Goal: Task Accomplishment & Management: Complete application form

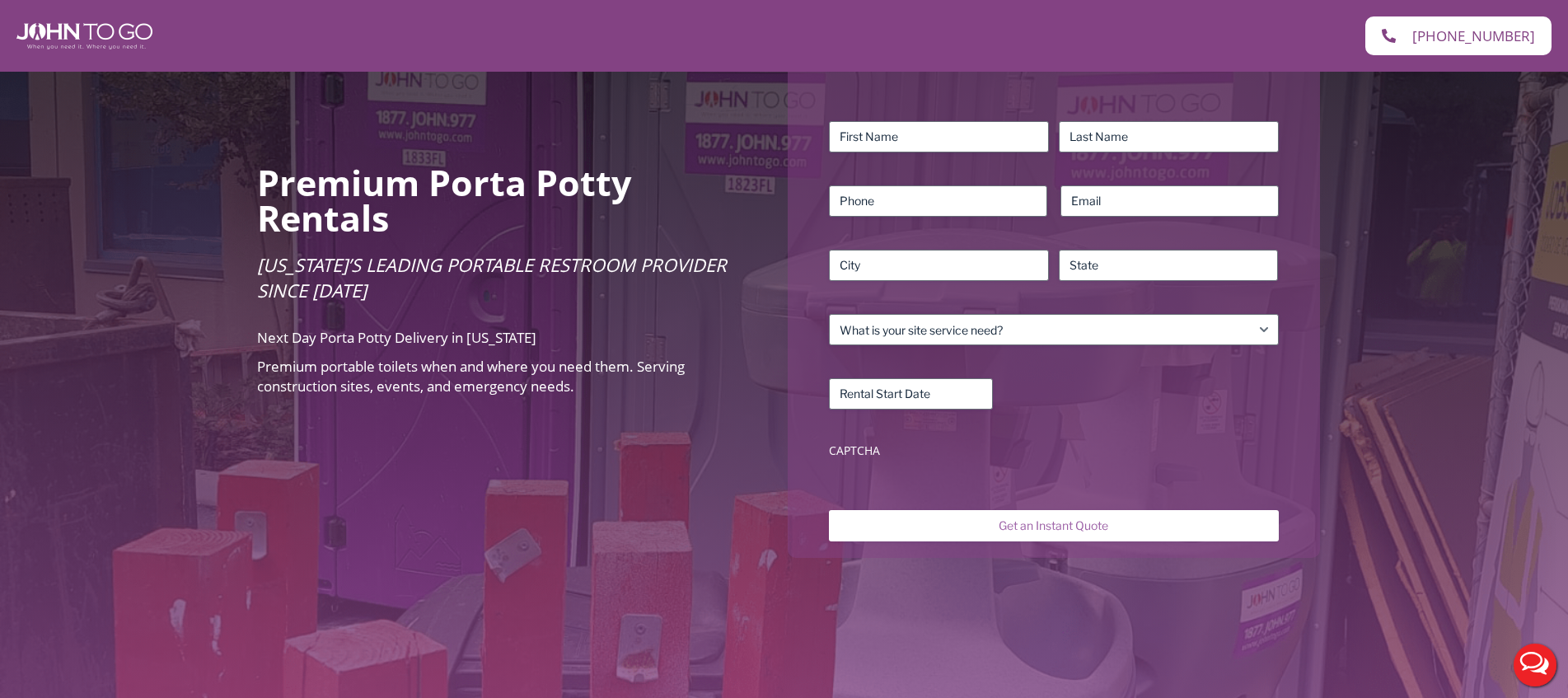
scroll to position [227, 0]
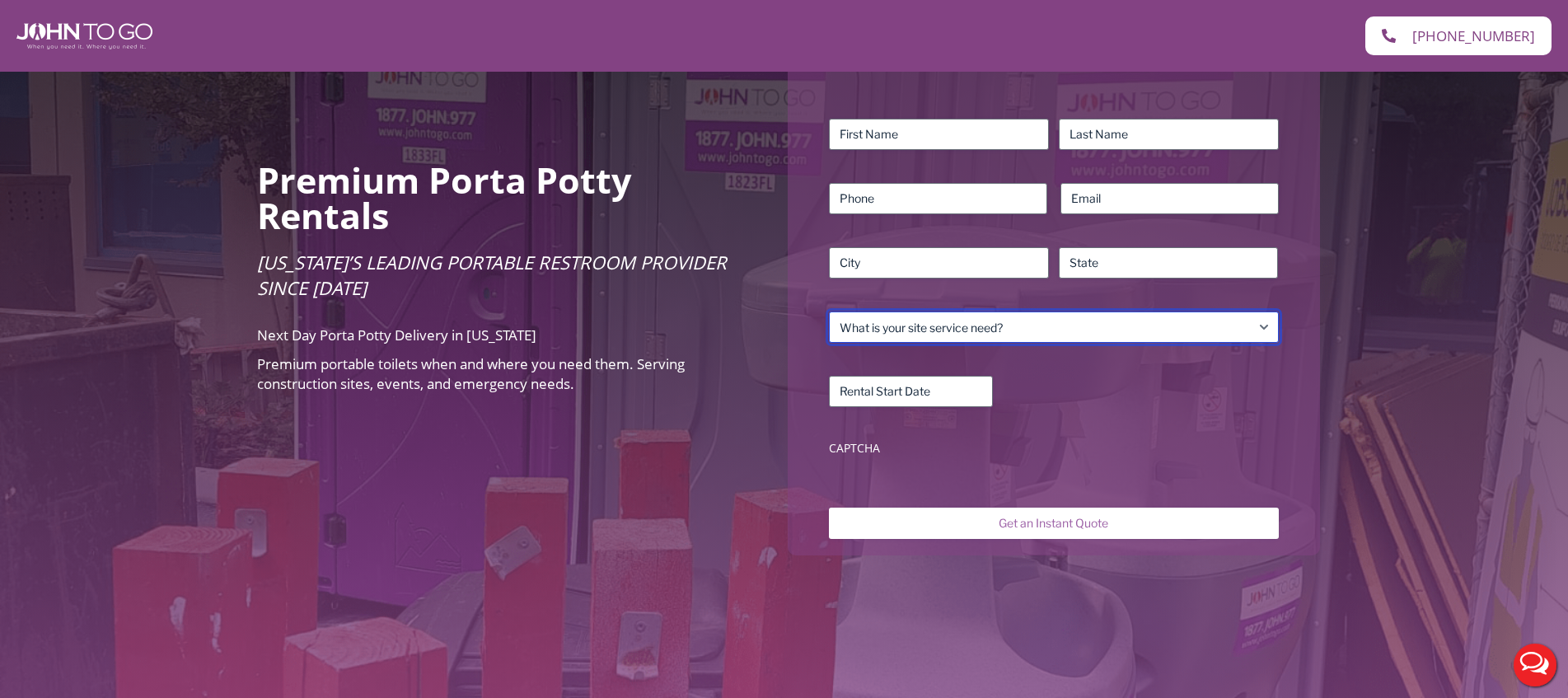
click at [991, 311] on select "What is your site service need? Consumer Construction – Commercial Construction…" at bounding box center [1054, 327] width 449 height 31
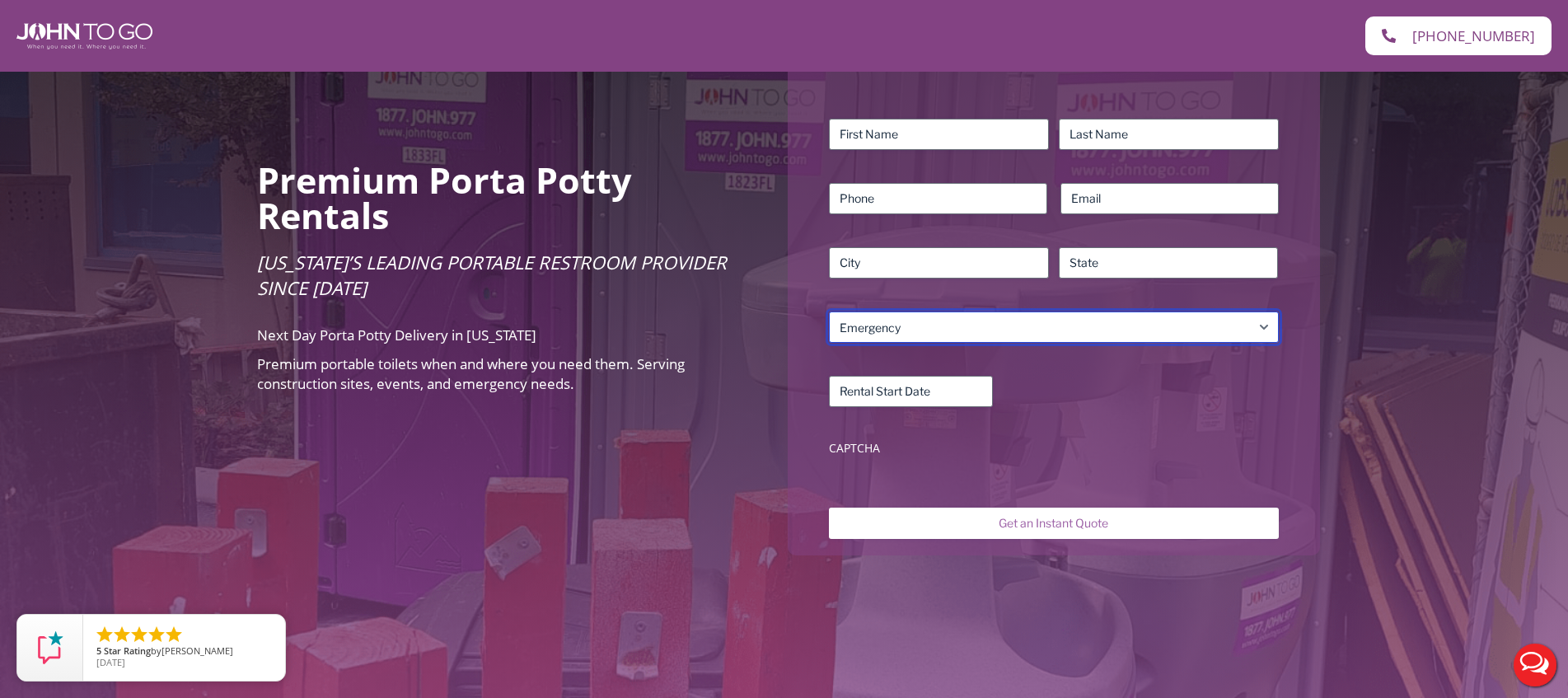
click at [829, 311] on select "What is your site service need? Consumer Construction – Commercial Construction…" at bounding box center [1054, 327] width 449 height 31
click at [917, 312] on select "What is your site service need? Consumer Construction – Commercial Construction…" at bounding box center [1054, 327] width 449 height 31
click at [829, 311] on select "What is your site service need? Consumer Construction – Commercial Construction…" at bounding box center [1054, 327] width 449 height 31
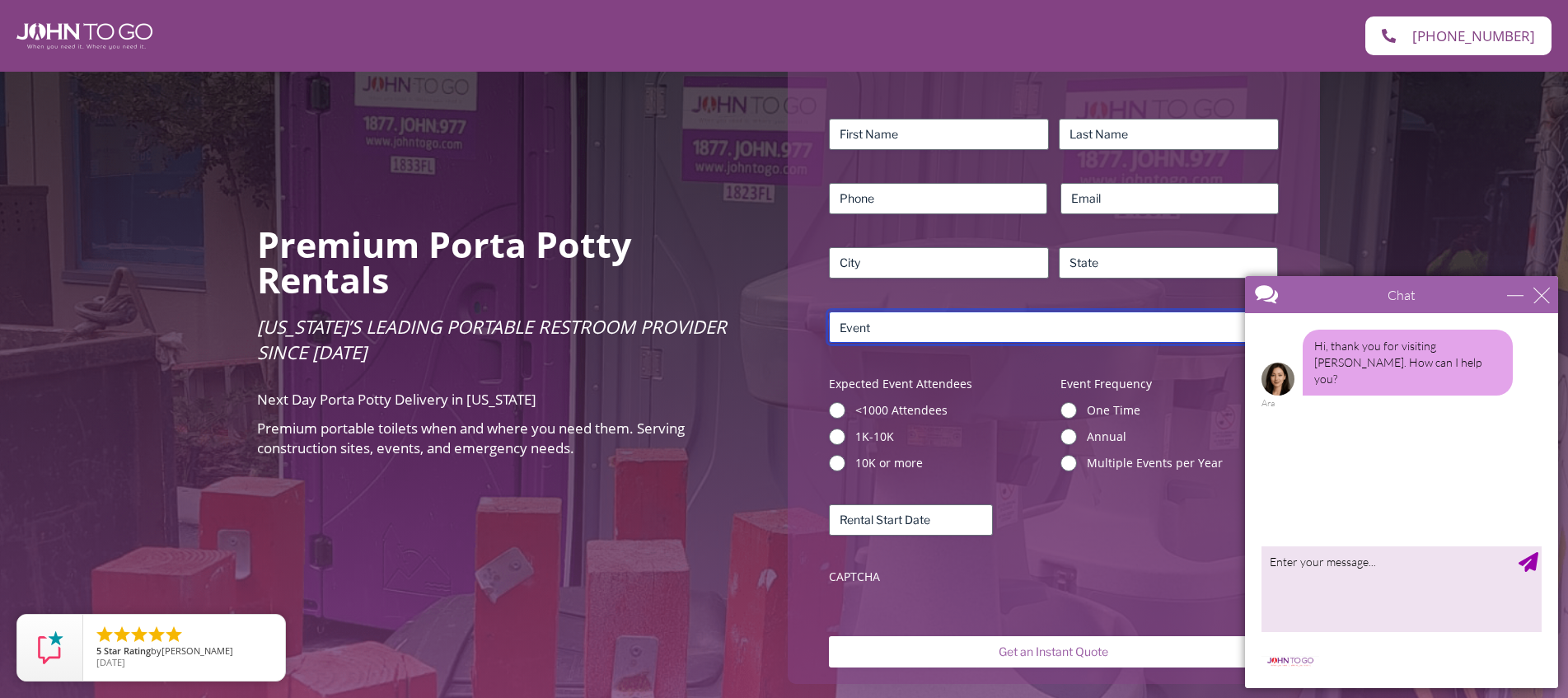
click at [891, 312] on select "What is your site service need? Consumer Construction – Commercial Construction…" at bounding box center [1054, 327] width 449 height 31
click at [829, 311] on select "What is your site service need? Consumer Construction – Commercial Construction…" at bounding box center [1054, 327] width 449 height 31
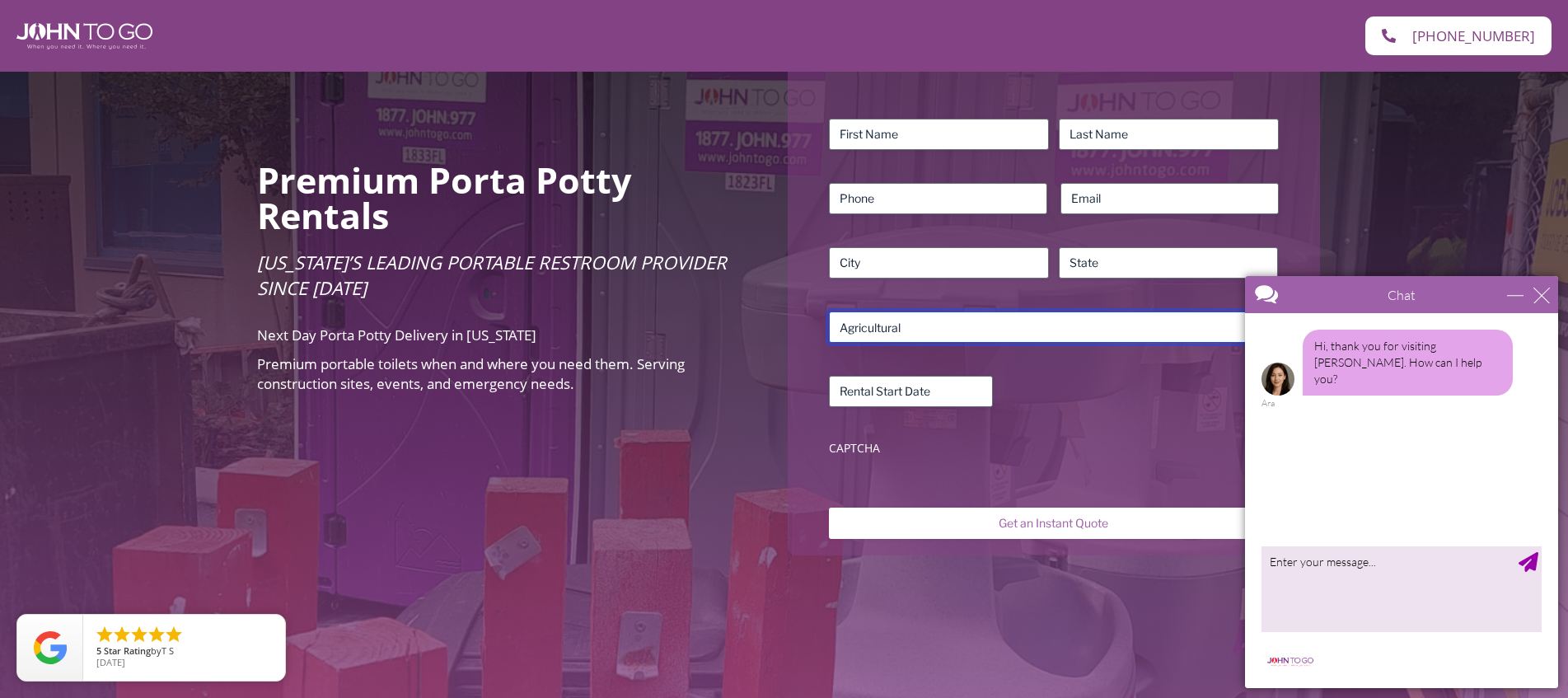
click at [882, 311] on select "What is your site service need? Consumer Construction – Commercial Construction…" at bounding box center [1054, 327] width 449 height 31
click at [829, 311] on select "What is your site service need? Consumer Construction – Commercial Construction…" at bounding box center [1054, 327] width 449 height 31
click at [871, 311] on select "What is your site service need? Consumer Construction – Commercial Construction…" at bounding box center [1054, 327] width 449 height 31
click at [829, 311] on select "What is your site service need? Consumer Construction – Commercial Construction…" at bounding box center [1054, 327] width 449 height 31
click at [872, 332] on div "Name (Required) First Last Phone (Required) Email (Required) Address (Required)…" at bounding box center [1054, 291] width 466 height 361
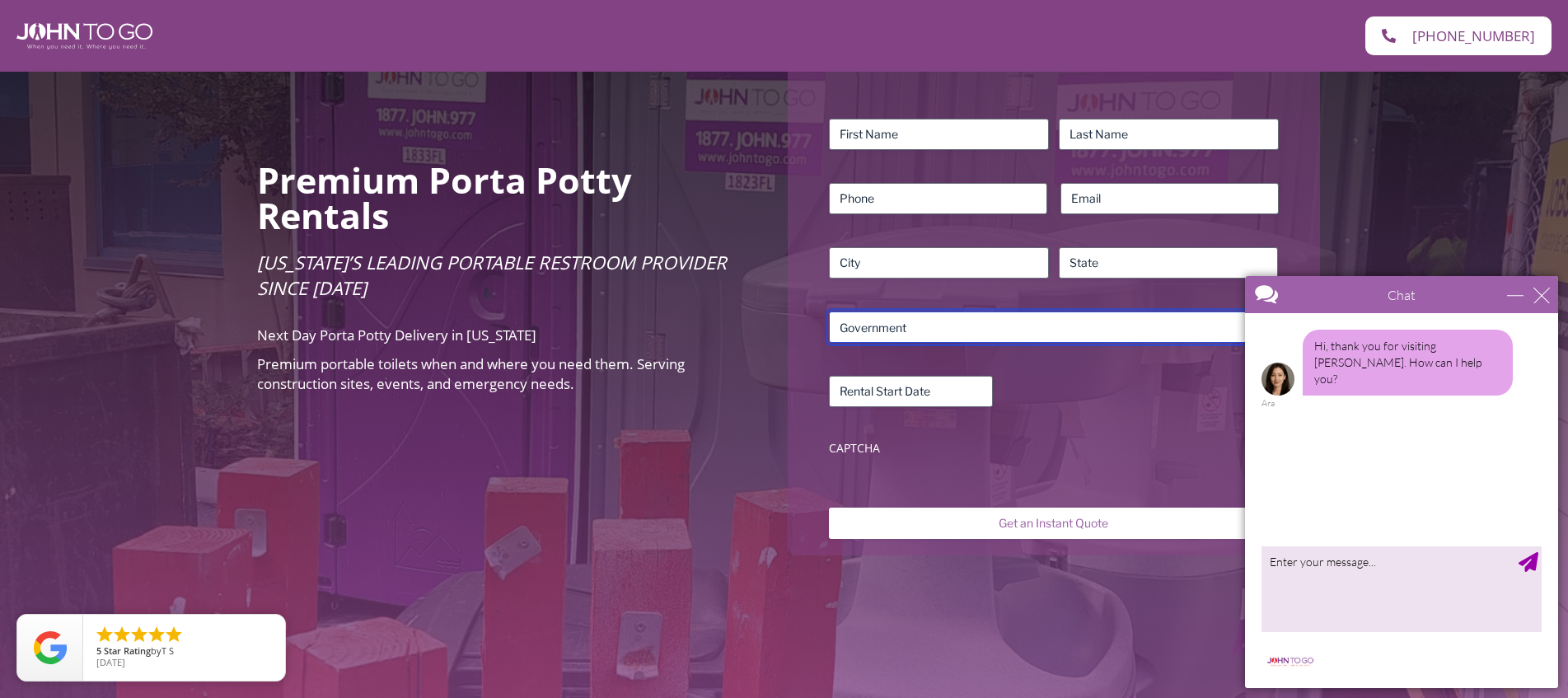
click at [870, 319] on select "What is your site service need? Consumer Construction – Commercial Construction…" at bounding box center [1054, 327] width 449 height 31
select select "Agricultural"
click at [829, 311] on select "What is your site service need? Consumer Construction – Commercial Construction…" at bounding box center [1054, 327] width 449 height 31
click at [878, 326] on select "What is your site service need? Consumer Construction – Commercial Construction…" at bounding box center [1054, 327] width 449 height 31
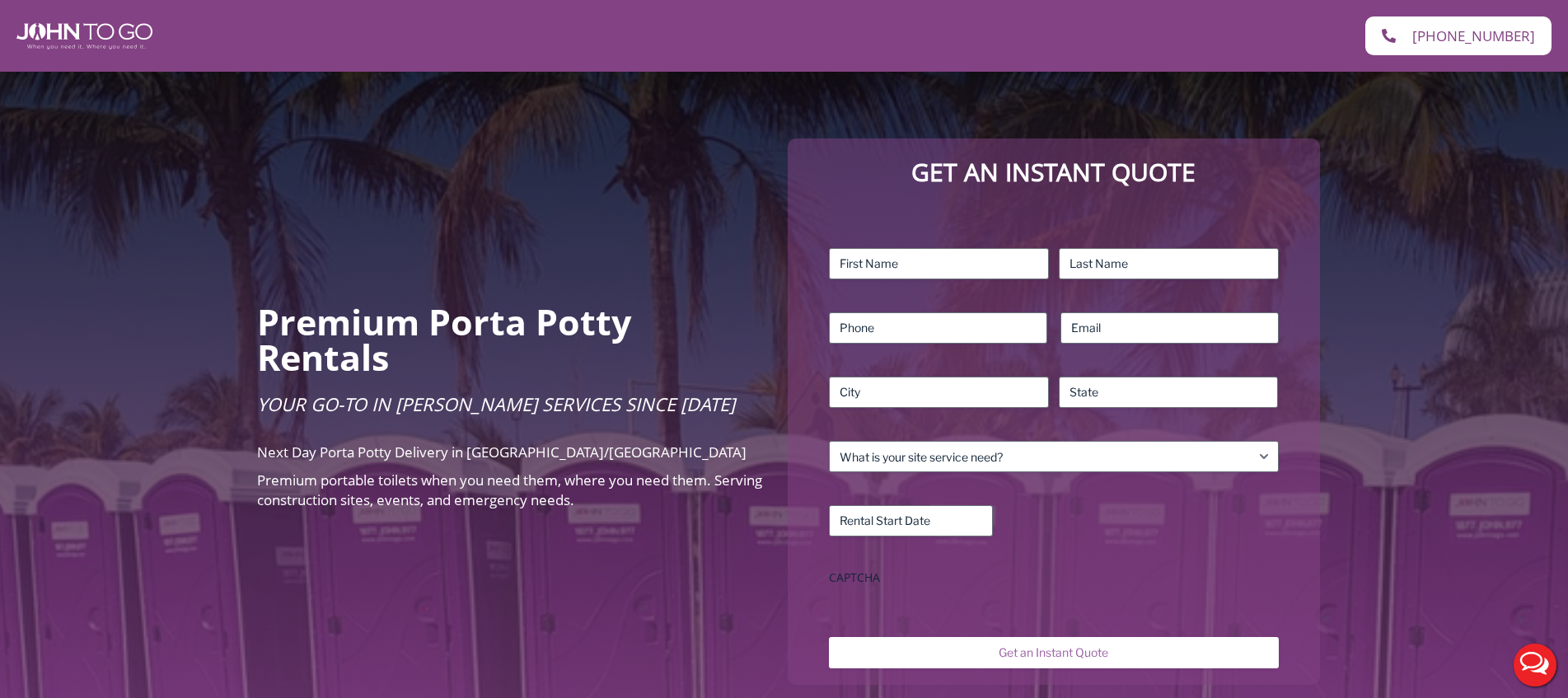
scroll to position [231, 0]
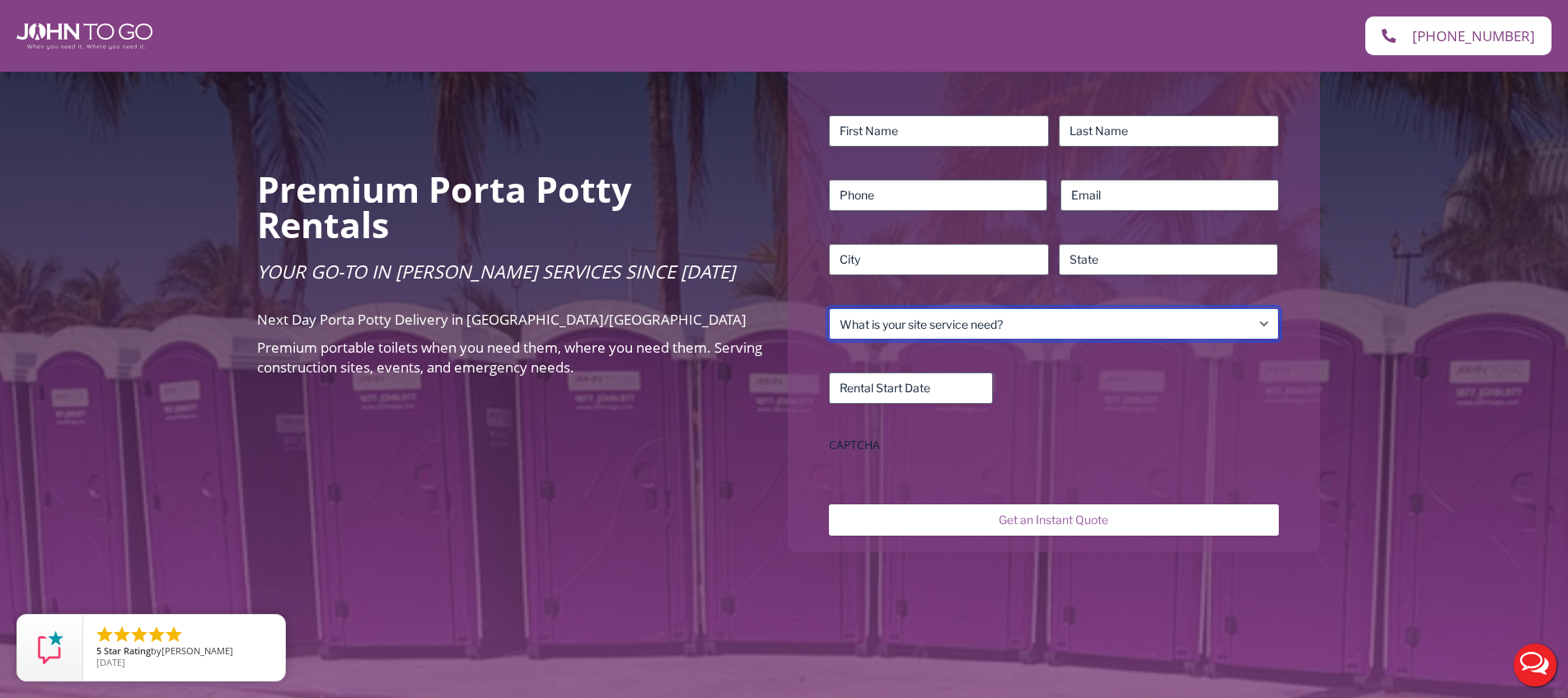
click at [934, 320] on select "What is your site service need? Consumer Construction – Commercial Construction…" at bounding box center [1054, 324] width 449 height 31
click at [829, 308] on select "What is your site service need? Consumer Construction – Commercial Construction…" at bounding box center [1054, 324] width 449 height 31
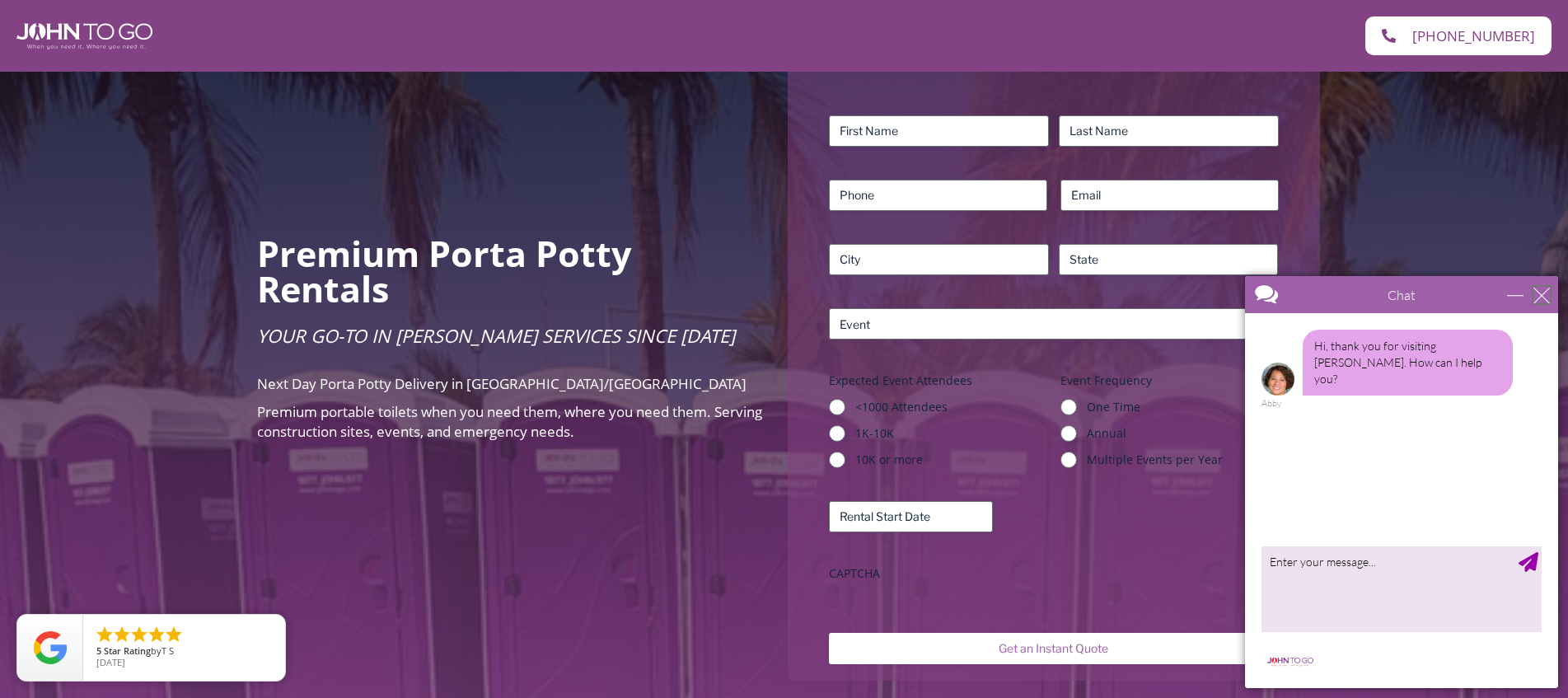
click at [1540, 299] on div "close" at bounding box center [1541, 296] width 17 height 17
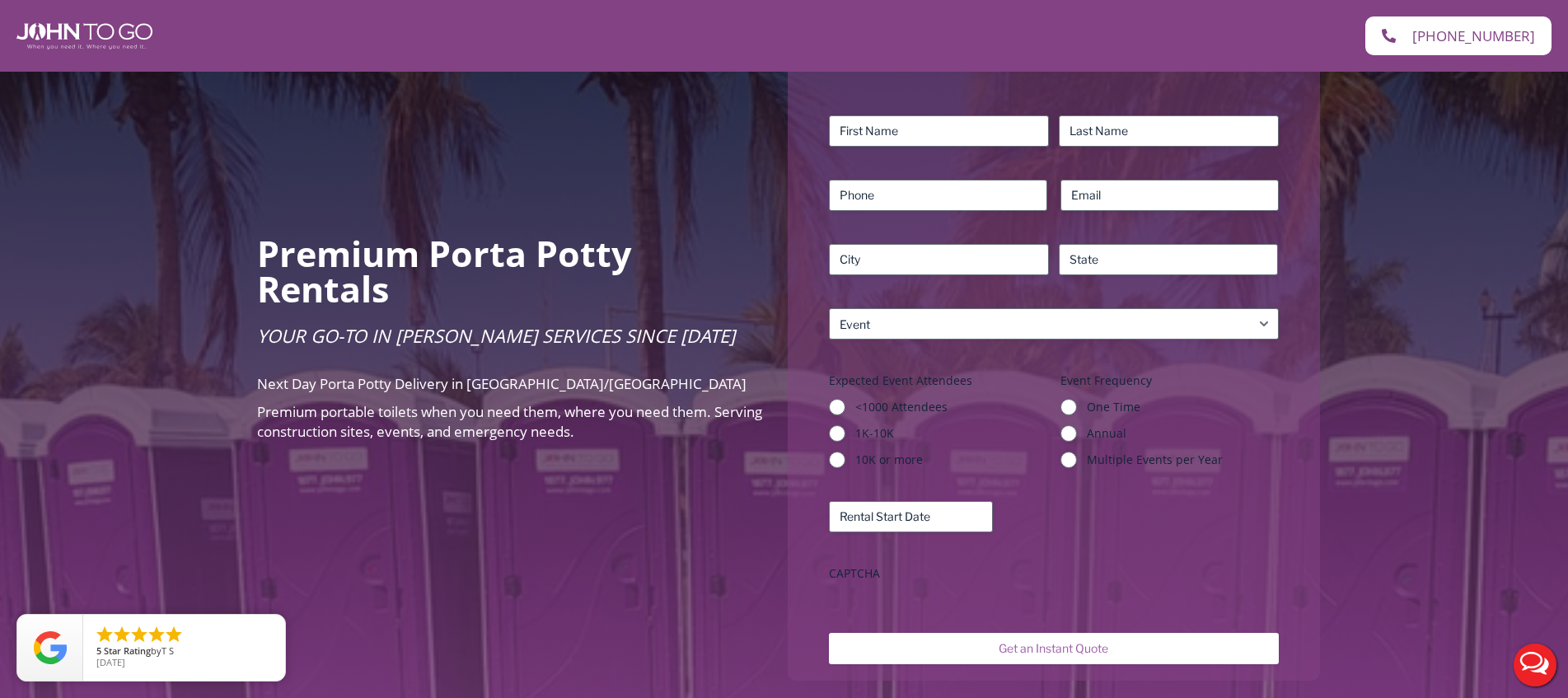
scroll to position [0, 0]
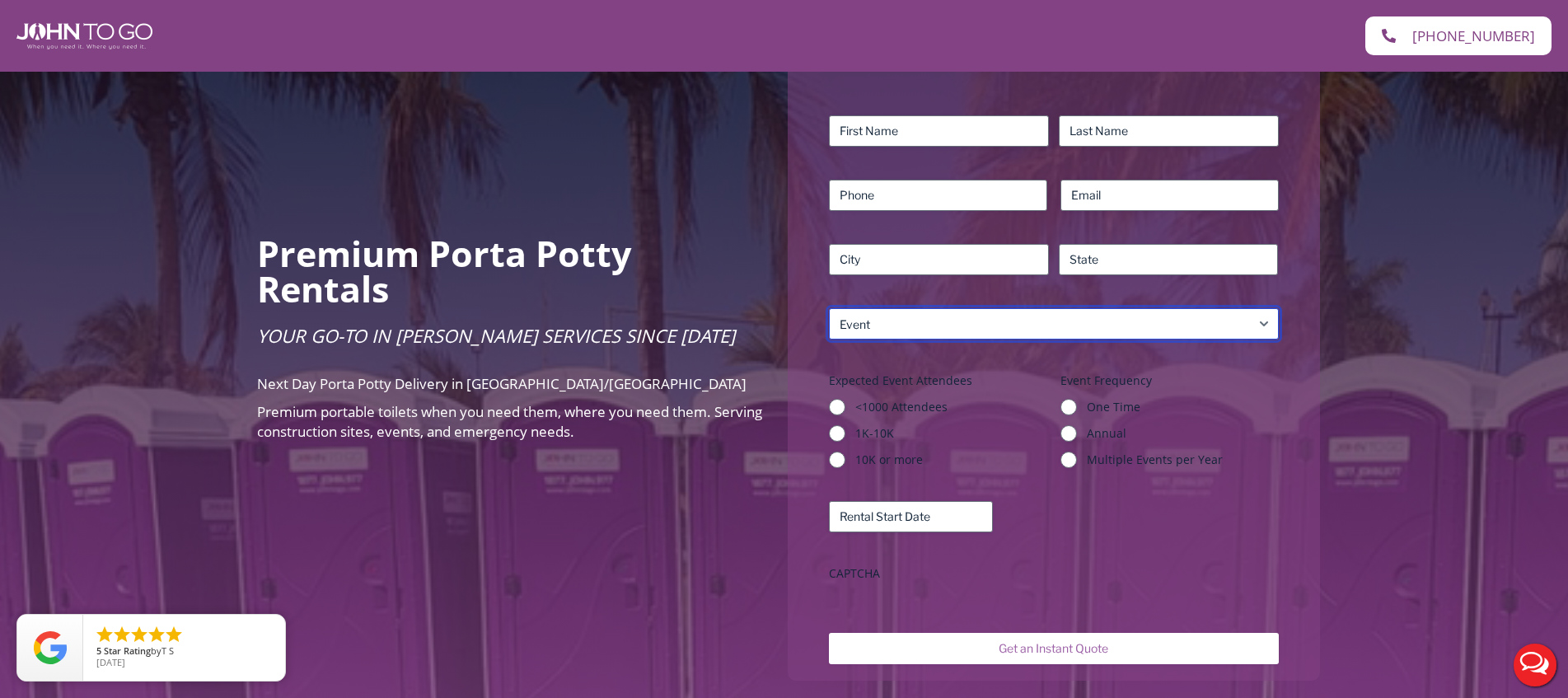
click at [882, 308] on select "What is your site service need? Consumer Construction – Commercial Construction…" at bounding box center [1054, 324] width 449 height 31
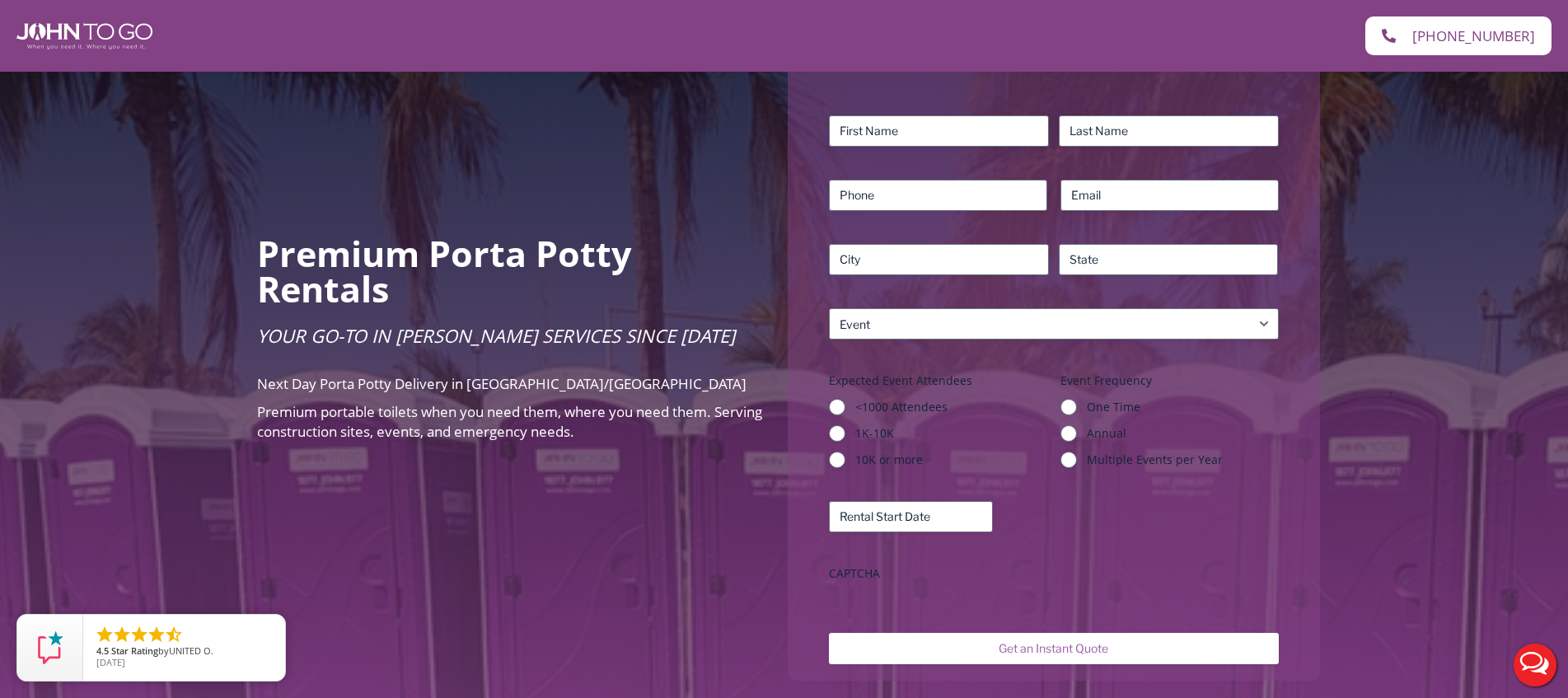
drag, startPoint x: 852, startPoint y: 327, endPoint x: 849, endPoint y: 318, distance: 9.5
click at [849, 318] on div "Name (Required) First Last Phone (Required) Email (Required) Address (Required)…" at bounding box center [1054, 352] width 466 height 490
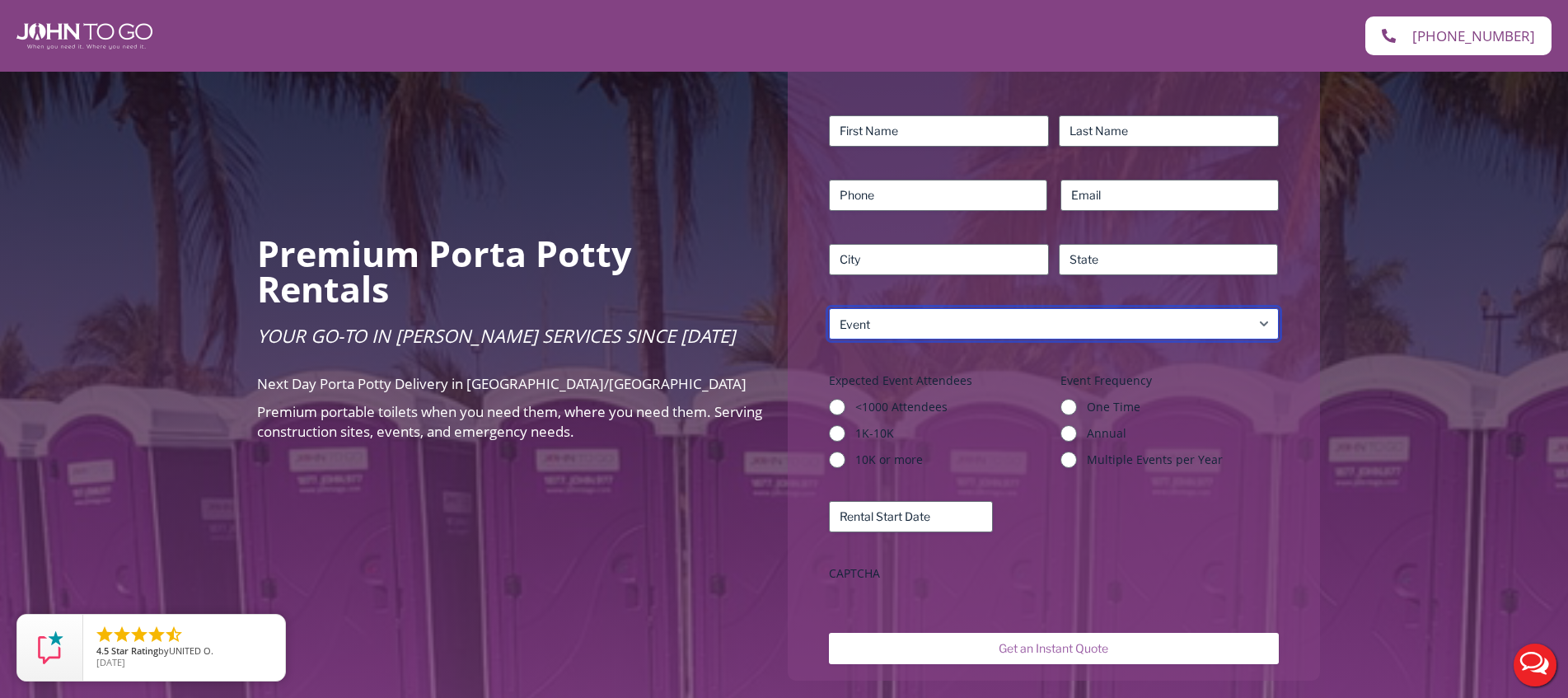
click at [848, 308] on select "What is your site service need? Consumer Construction – Commercial Construction…" at bounding box center [1054, 324] width 449 height 31
select select "Agricultural"
click at [829, 308] on select "What is your site service need? Consumer Construction – Commercial Construction…" at bounding box center [1054, 324] width 449 height 31
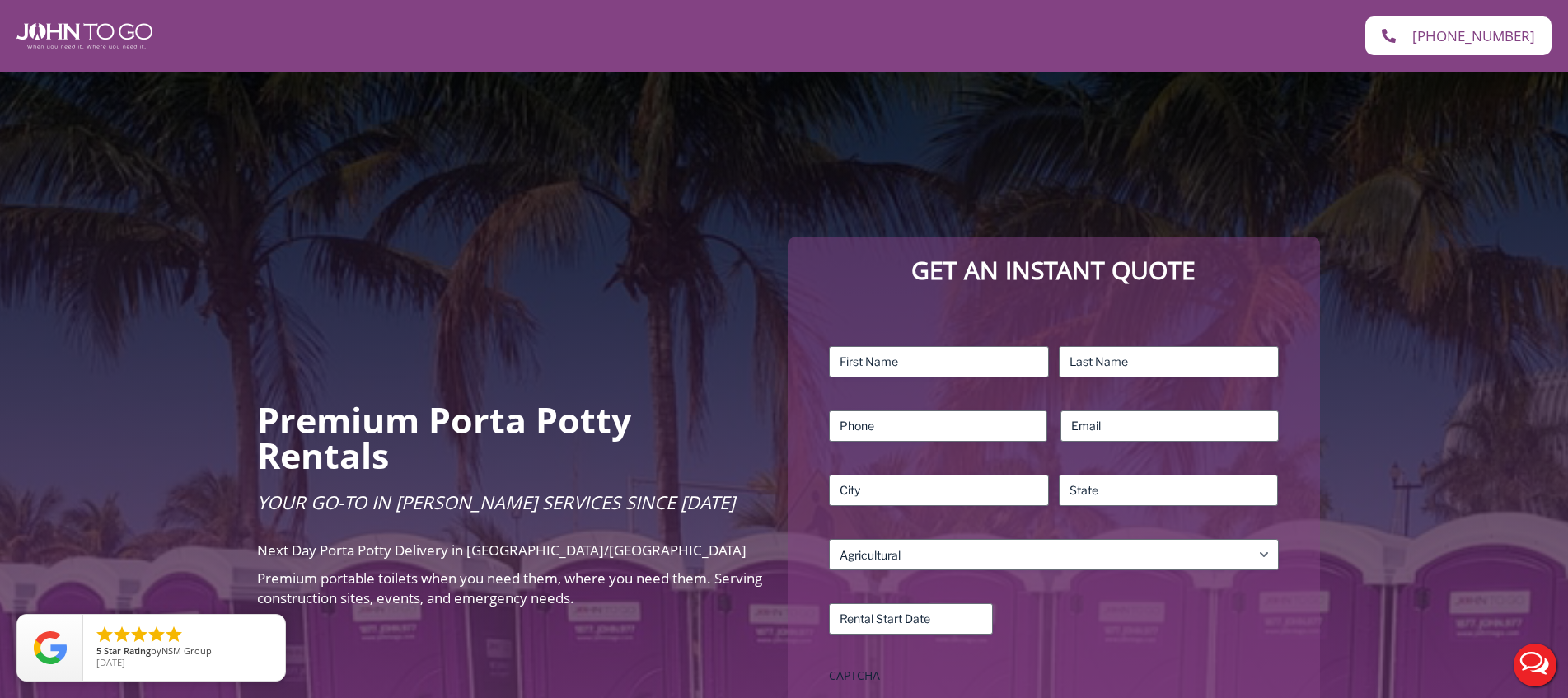
click at [526, 192] on div "Premium Porta Potty Rentals Your Go-To in [PERSON_NAME] Services Since [DATE] N…" at bounding box center [784, 510] width 1568 height 877
